Goal: Task Accomplishment & Management: Complete application form

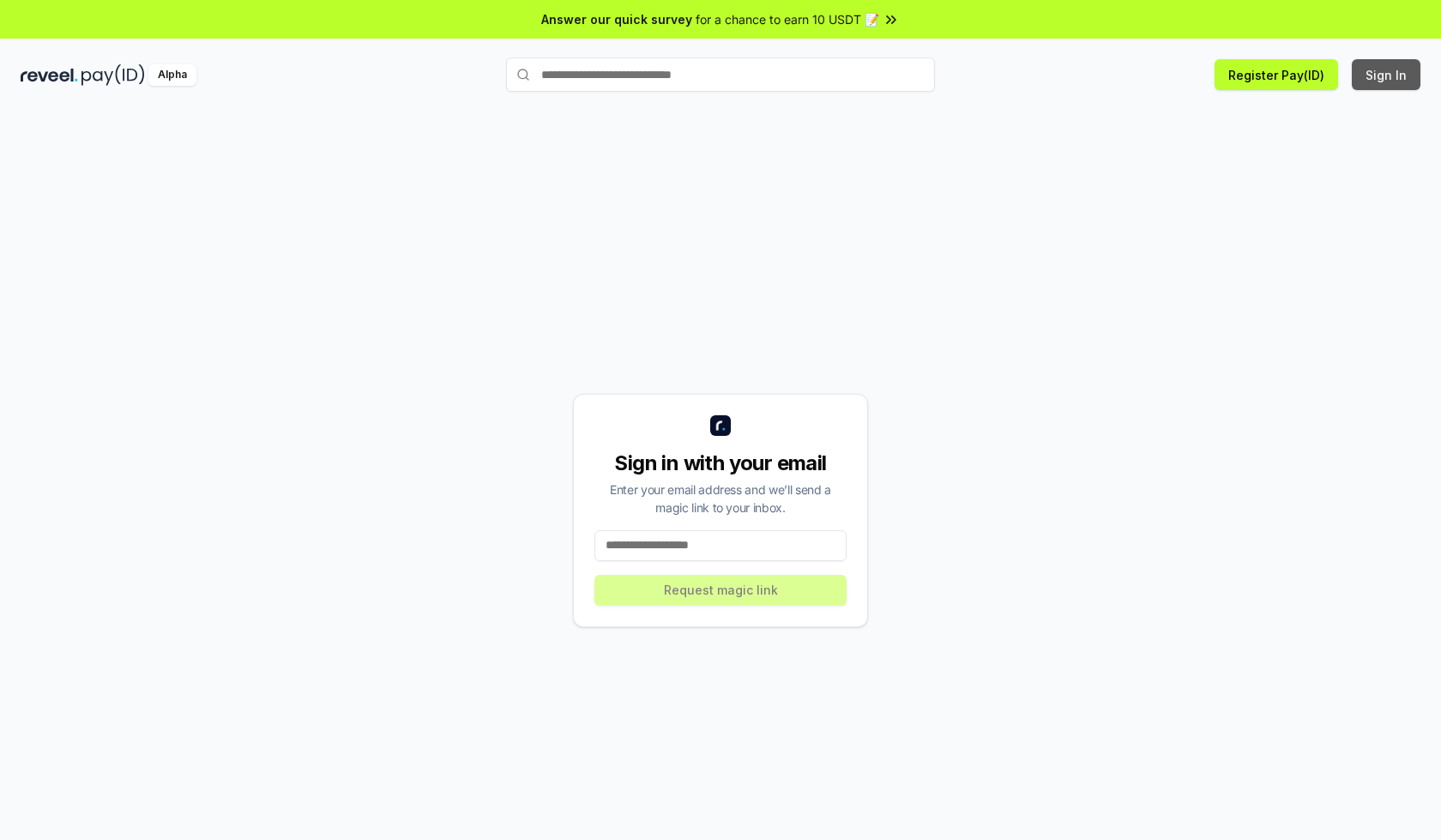
click at [1388, 75] on button "Sign In" at bounding box center [1386, 75] width 68 height 31
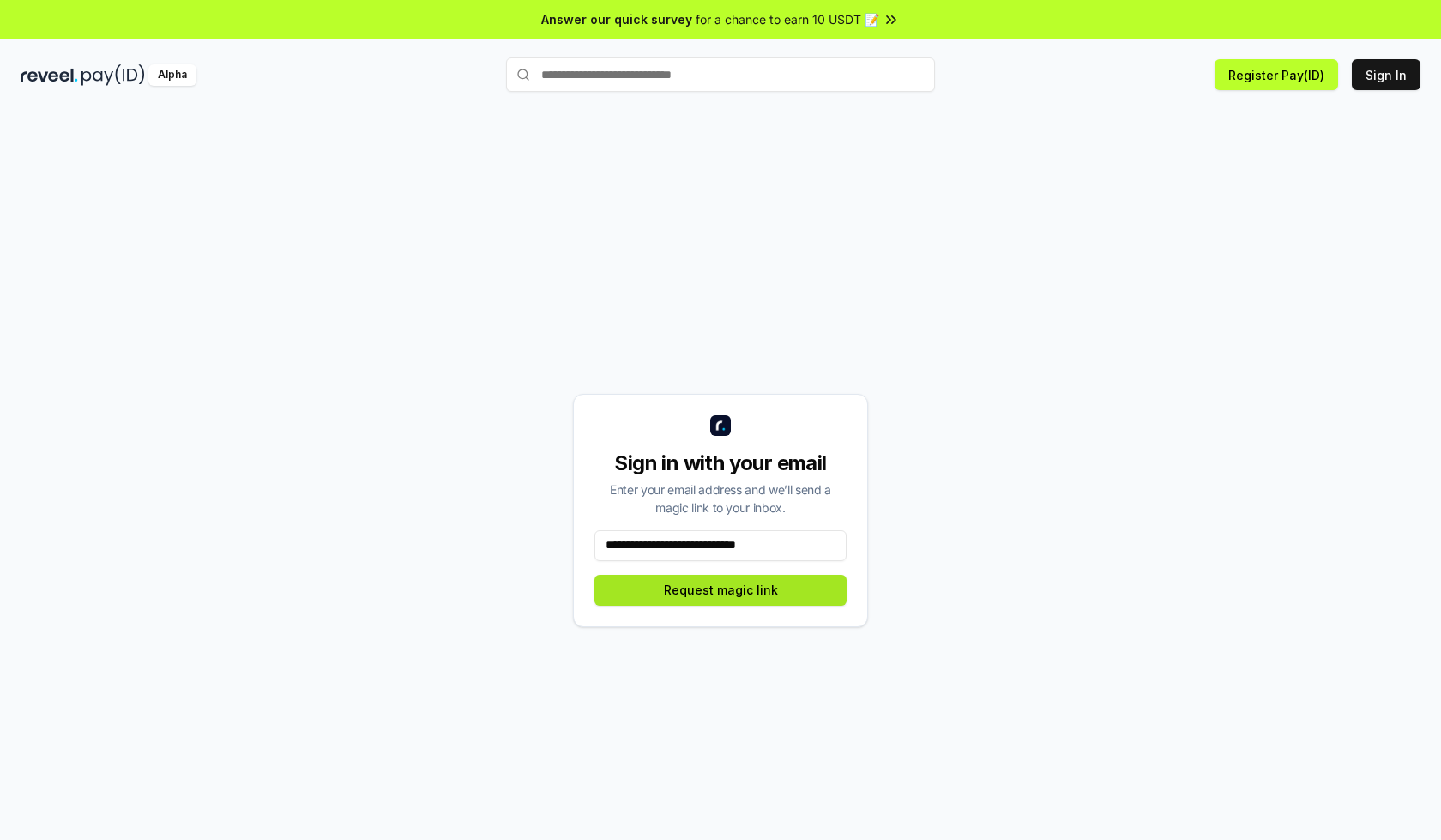
type input "**********"
click at [721, 590] on button "Request magic link" at bounding box center [721, 590] width 252 height 31
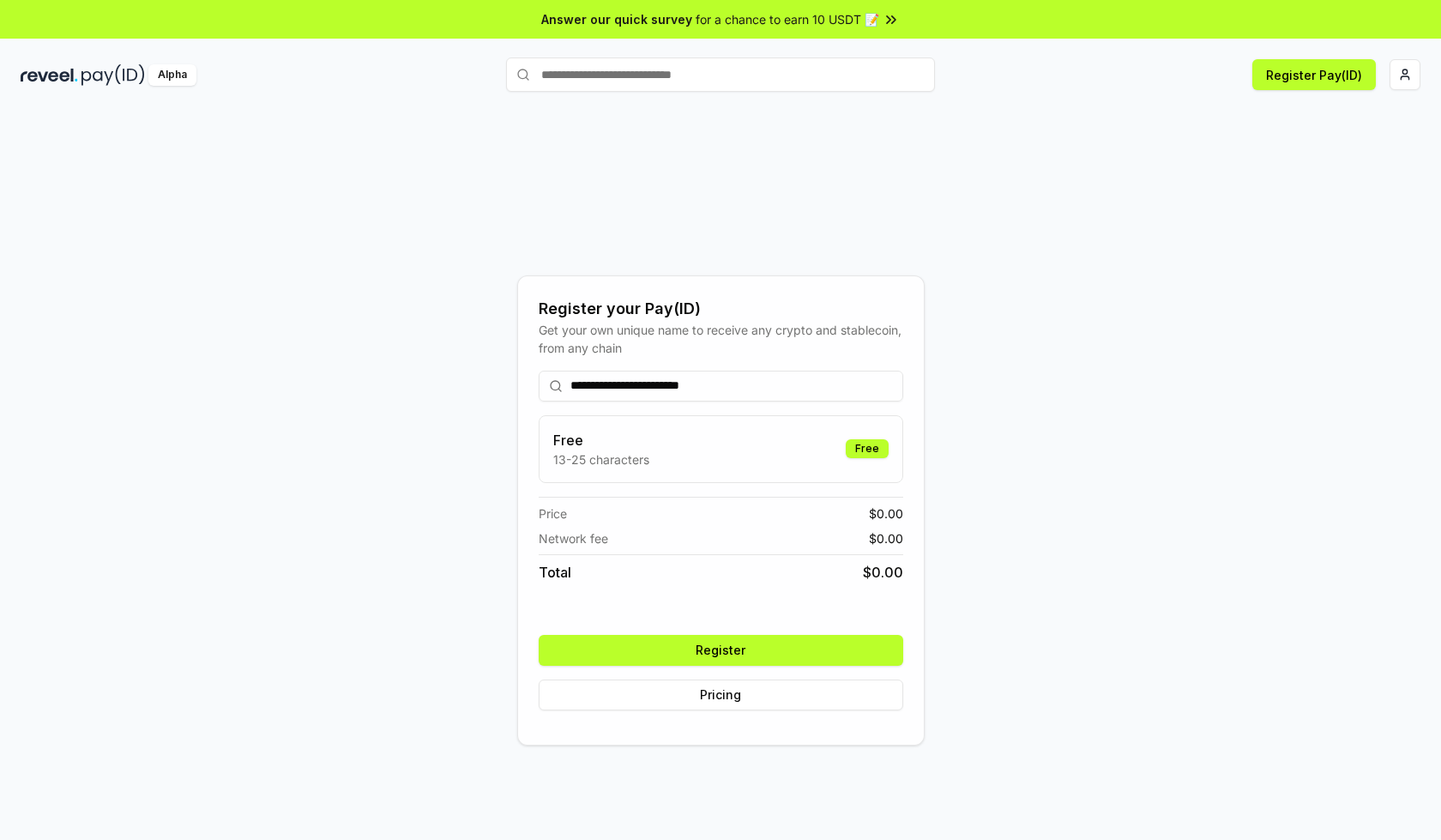
click at [721, 650] on button "Register" at bounding box center [721, 650] width 365 height 31
